Goal: Information Seeking & Learning: Learn about a topic

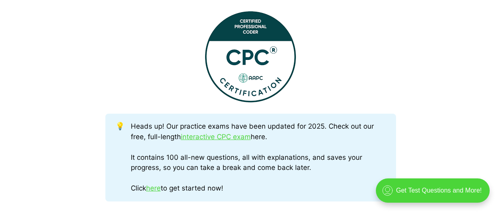
scroll to position [329, 0]
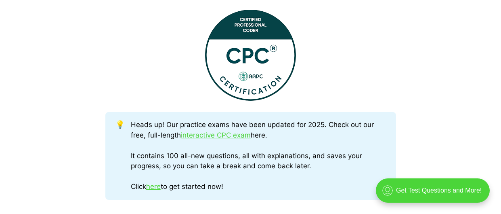
click at [256, 63] on img at bounding box center [250, 55] width 91 height 91
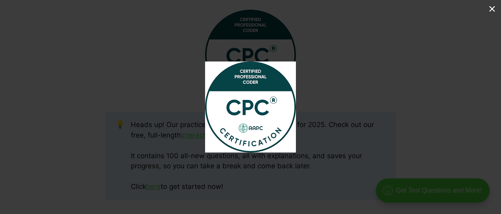
click at [494, 9] on button at bounding box center [493, 9] width 18 height 18
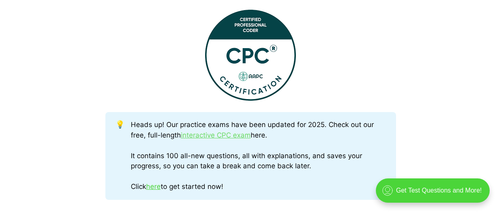
click at [222, 137] on link "interactive CPC exam" at bounding box center [216, 135] width 70 height 8
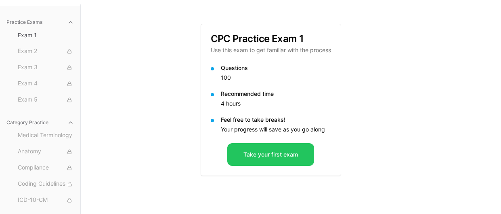
scroll to position [74, 0]
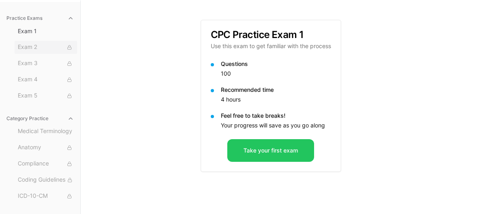
click at [31, 48] on span "Exam 2" at bounding box center [46, 47] width 56 height 9
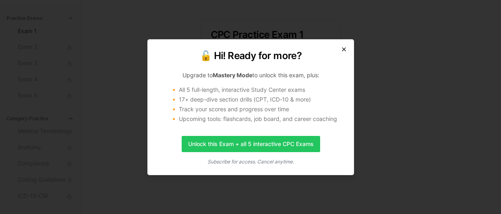
click at [345, 48] on icon "button" at bounding box center [344, 49] width 3 height 3
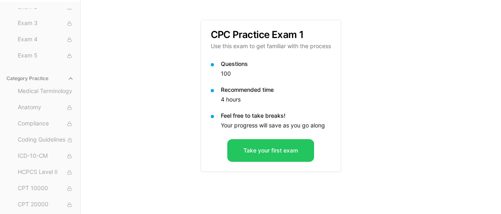
scroll to position [41, 0]
